Goal: Task Accomplishment & Management: Manage account settings

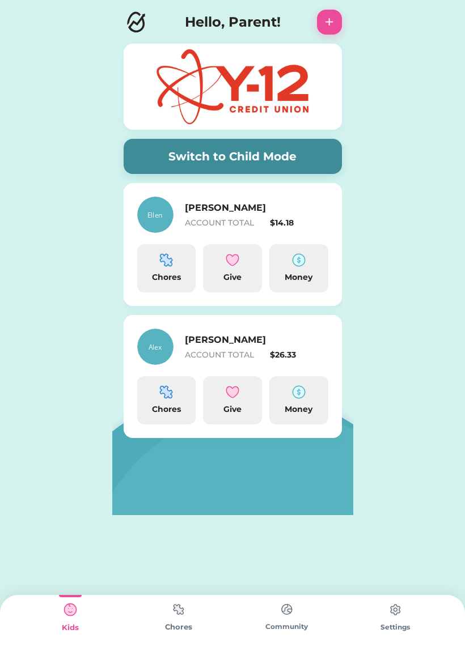
click at [170, 273] on div "Chores" at bounding box center [167, 277] width 50 height 12
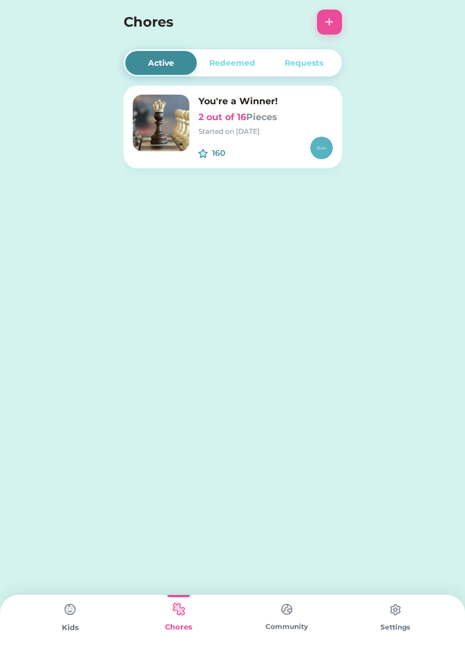
click at [291, 122] on h6 "2 out of 16 Pieces" at bounding box center [265, 117] width 134 height 14
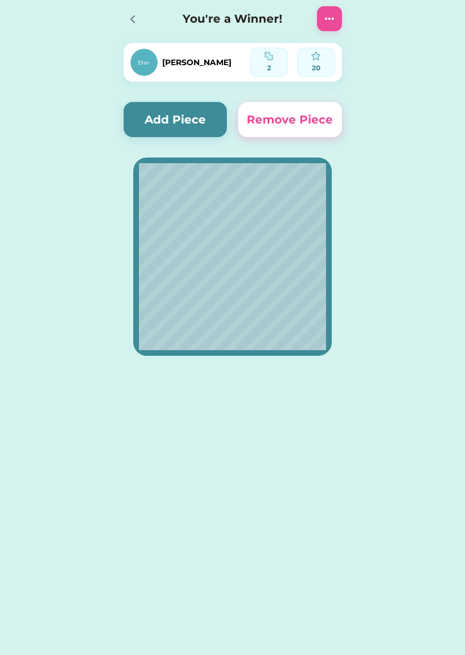
click at [152, 121] on button "Add Piece" at bounding box center [176, 119] width 104 height 35
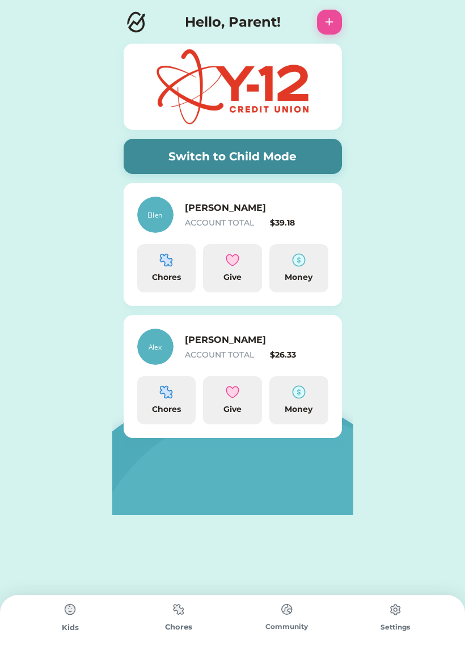
click at [299, 274] on div "Money" at bounding box center [299, 277] width 50 height 12
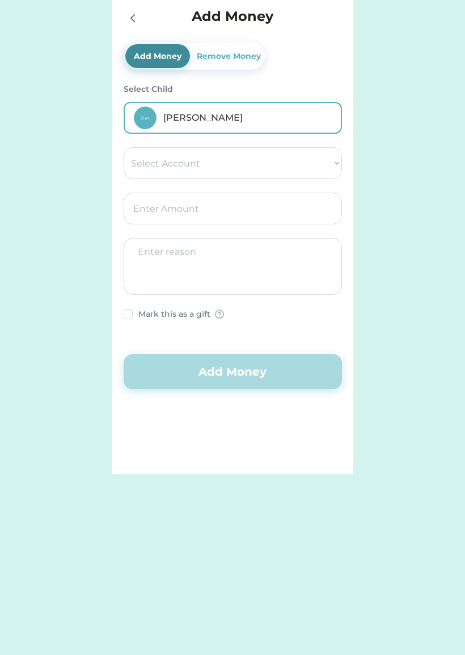
click at [238, 62] on div "Remove Money" at bounding box center [228, 56] width 69 height 24
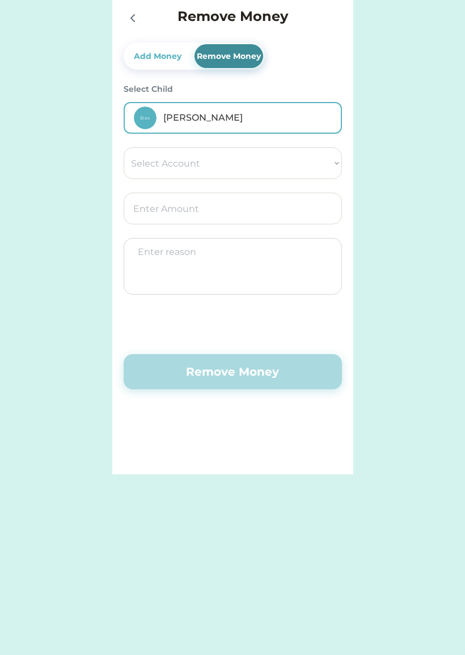
click at [297, 165] on select "Select Account Y-12 Credit Union Save Give Spend" at bounding box center [233, 163] width 218 height 32
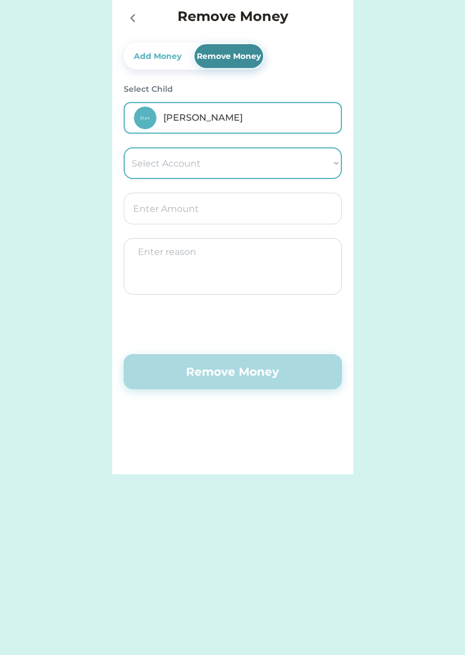
select select ""1348695171700984260__LOOKUP__1733259472538x707598528756553300""
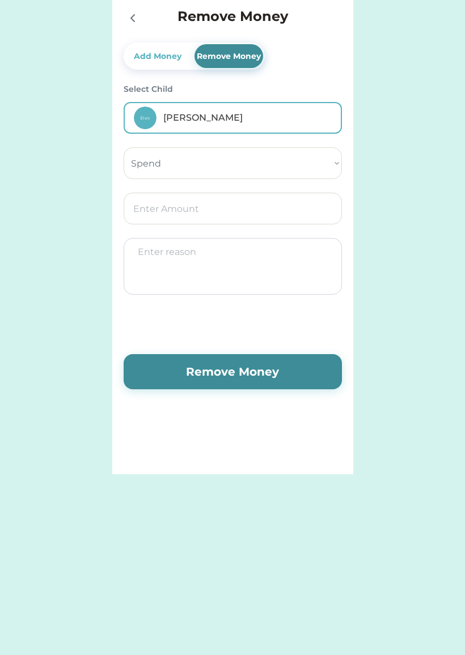
click at [293, 217] on input "input" at bounding box center [233, 209] width 218 height 32
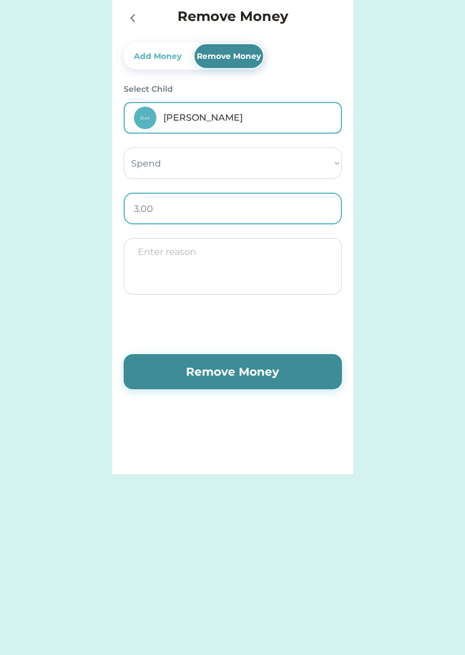
type input "30.00"
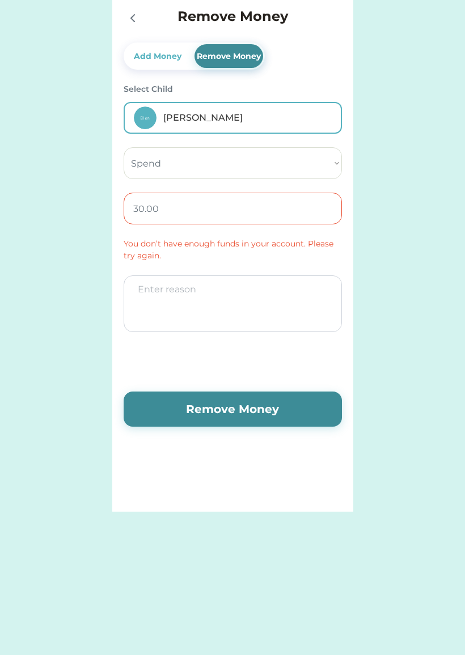
click at [289, 211] on input "input" at bounding box center [233, 209] width 218 height 32
